Goal: Task Accomplishment & Management: Complete application form

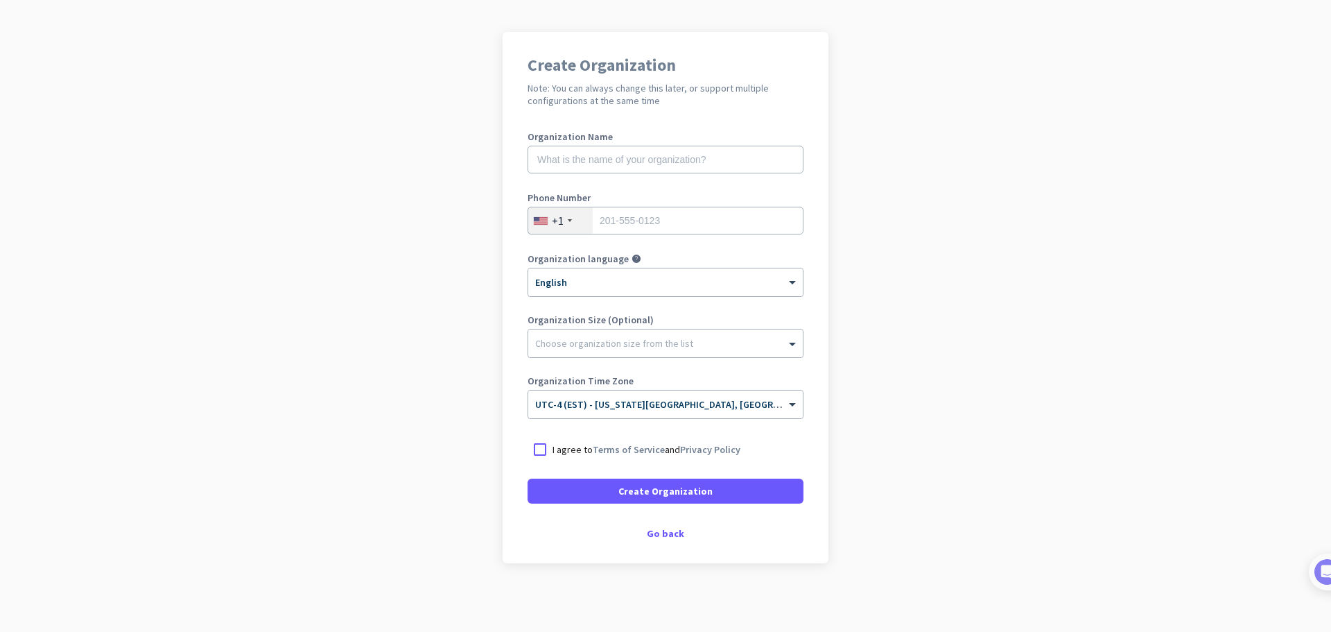
scroll to position [81, 0]
click at [672, 532] on div "Go back" at bounding box center [666, 533] width 276 height 10
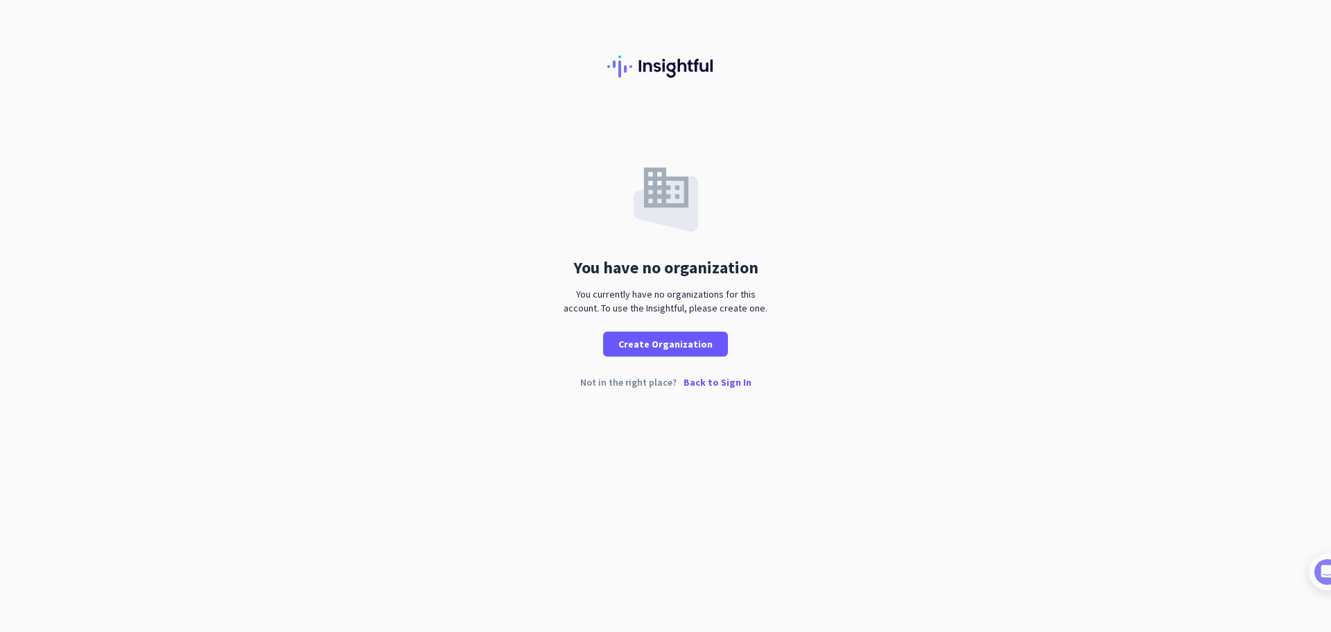
click at [712, 385] on p "Back to Sign In" at bounding box center [718, 382] width 68 height 10
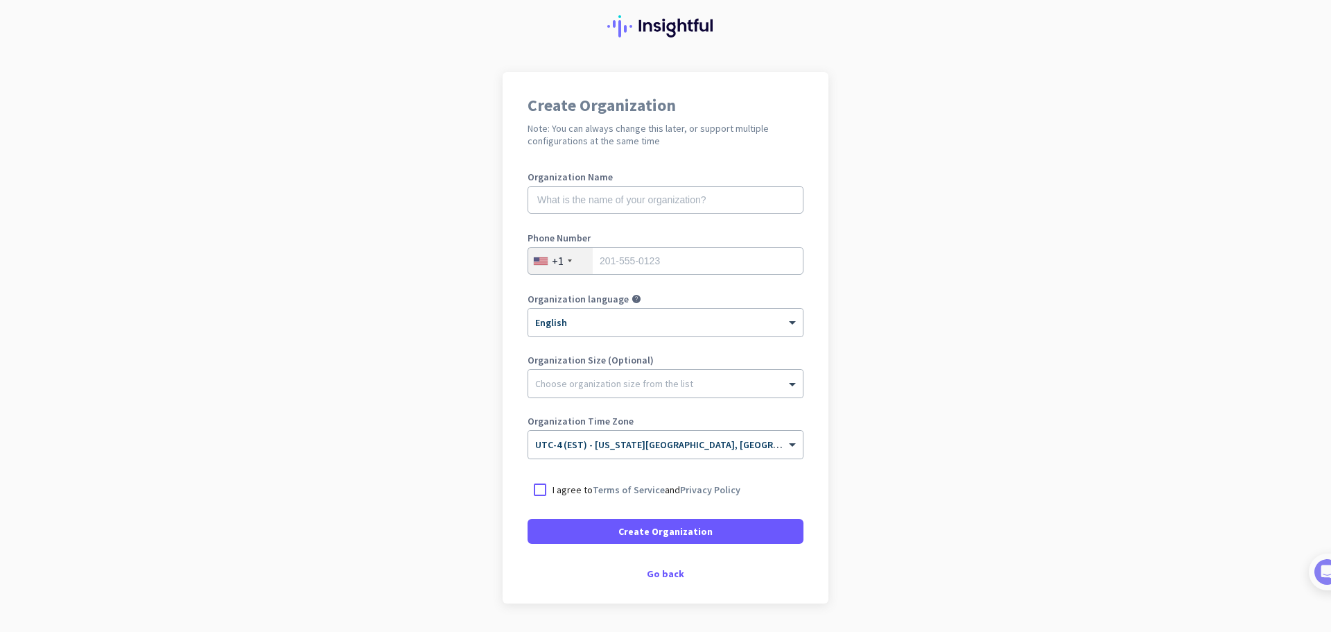
scroll to position [81, 0]
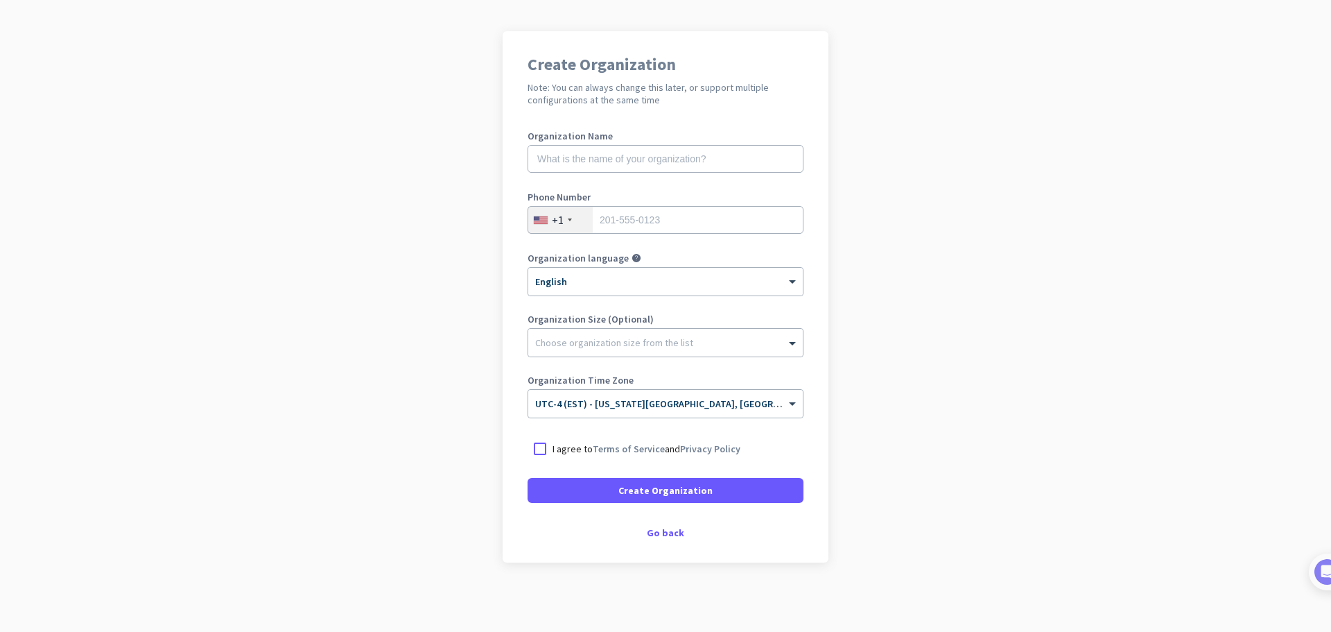
click at [652, 544] on div "Create Organization Note: You can always change this later, or support multiple…" at bounding box center [666, 296] width 326 height 531
click at [652, 539] on div "Create Organization Note: You can always change this later, or support multiple…" at bounding box center [666, 296] width 326 height 531
click at [651, 530] on div "Go back" at bounding box center [666, 533] width 276 height 10
